Goal: Information Seeking & Learning: Compare options

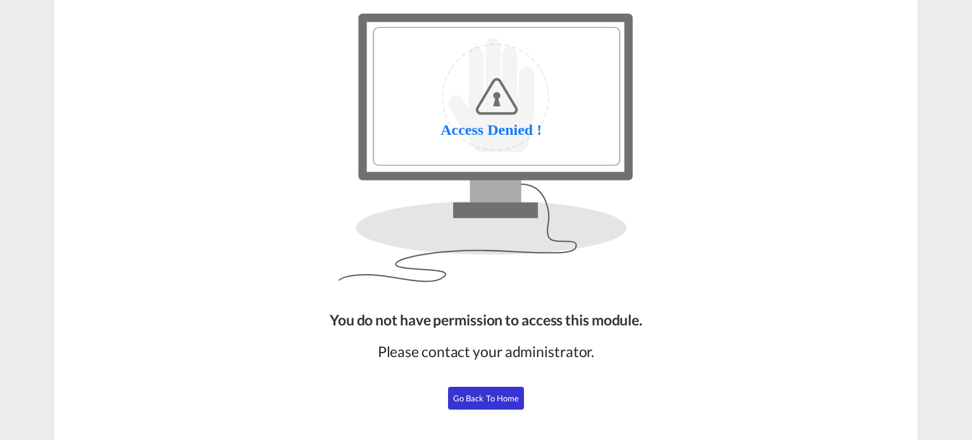
scroll to position [114, 0]
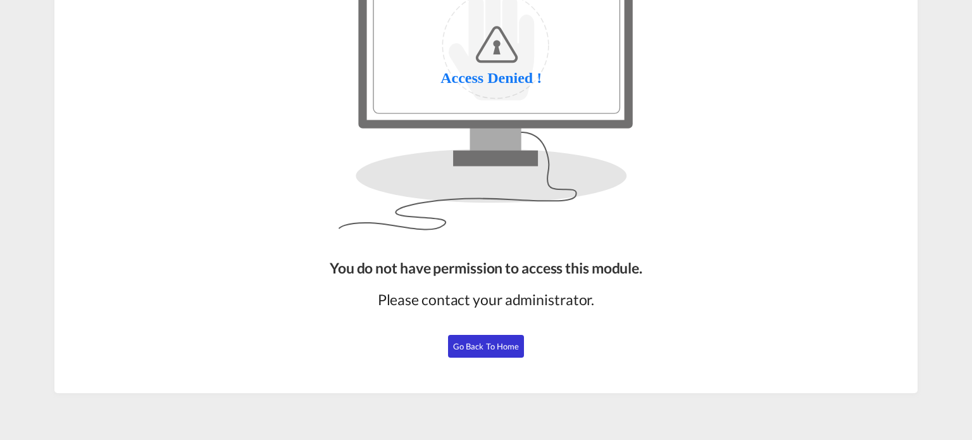
click at [481, 345] on span "Go Back to Home" at bounding box center [486, 346] width 66 height 10
